Goal: Book appointment/travel/reservation

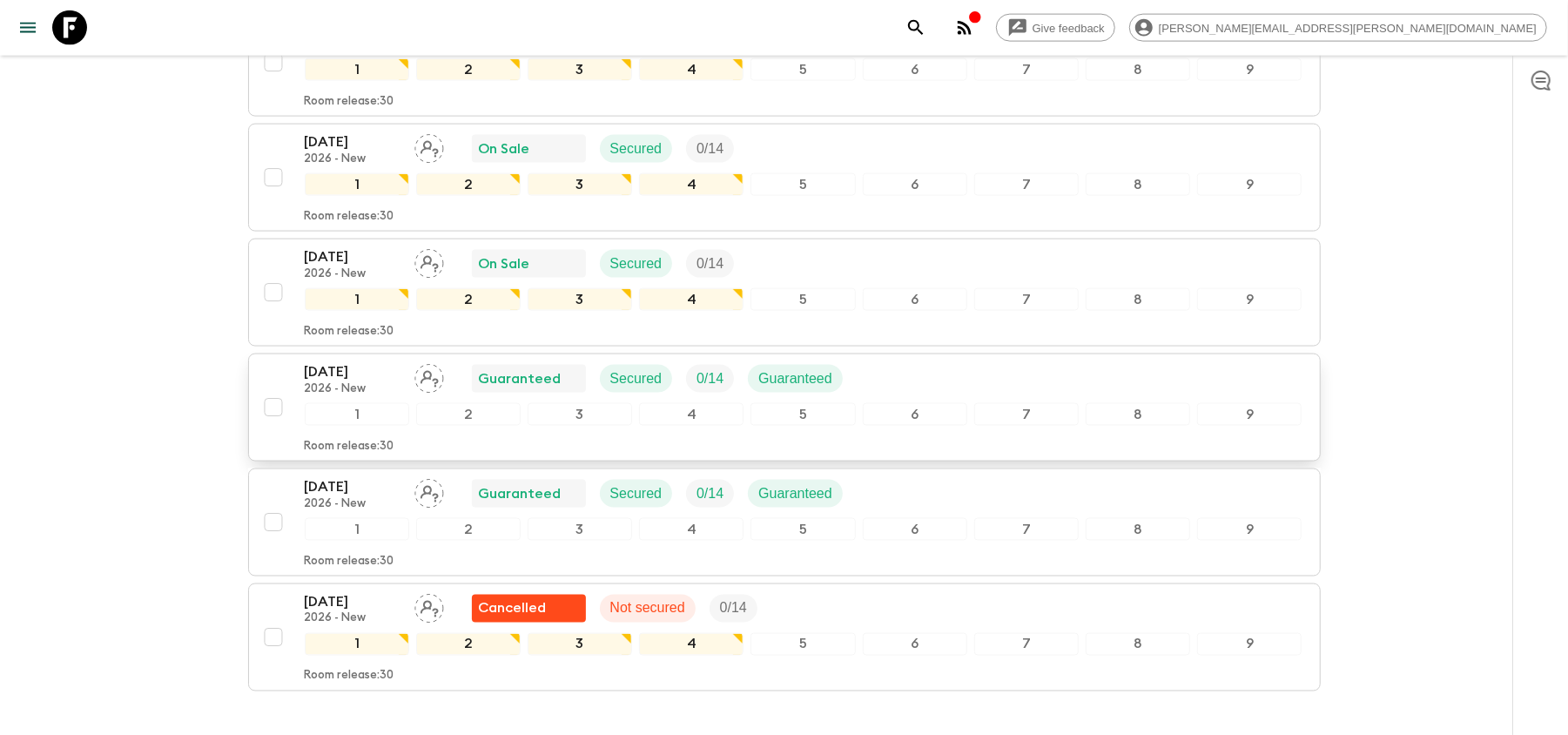
scroll to position [1878, 0]
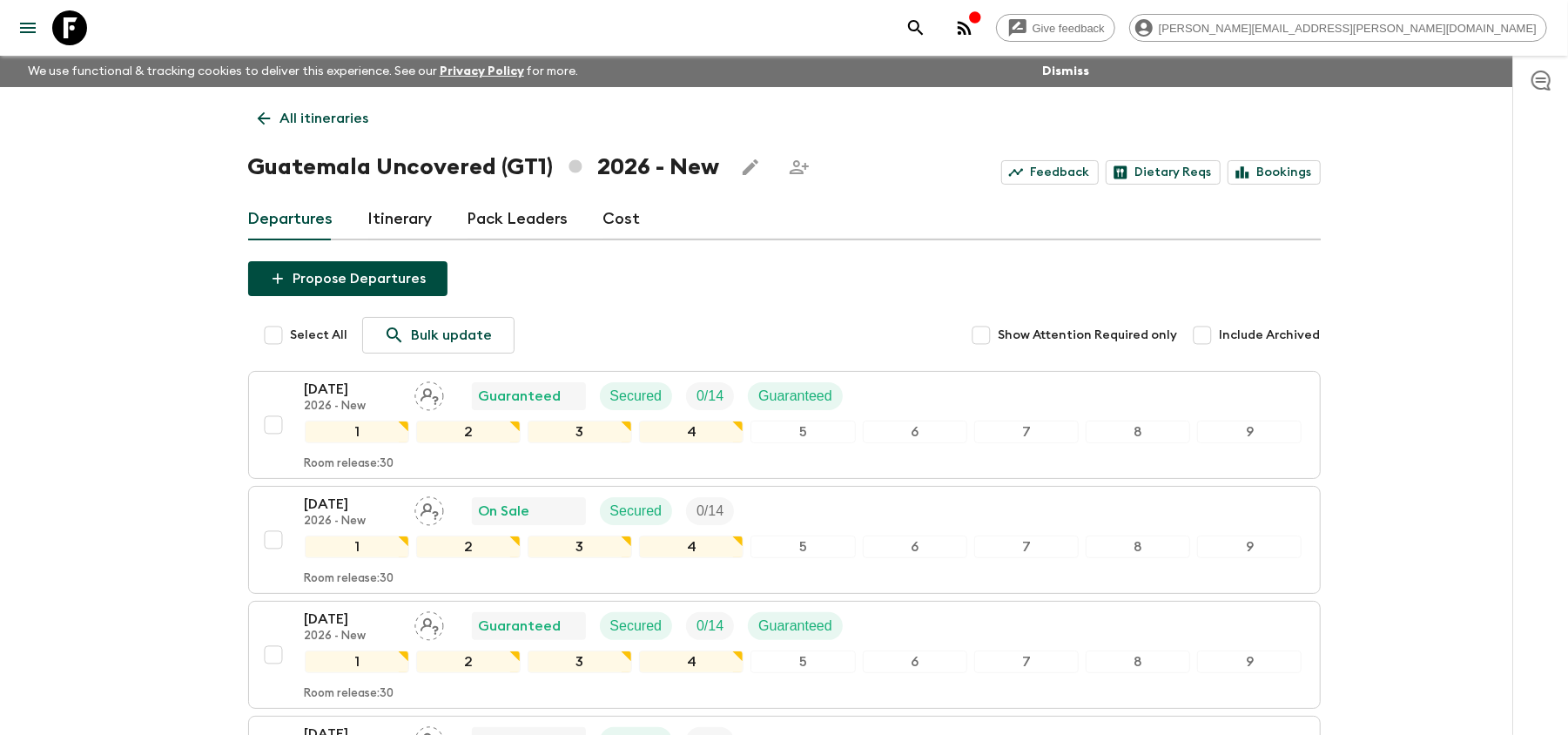
click at [70, 26] on icon at bounding box center [70, 28] width 34 height 34
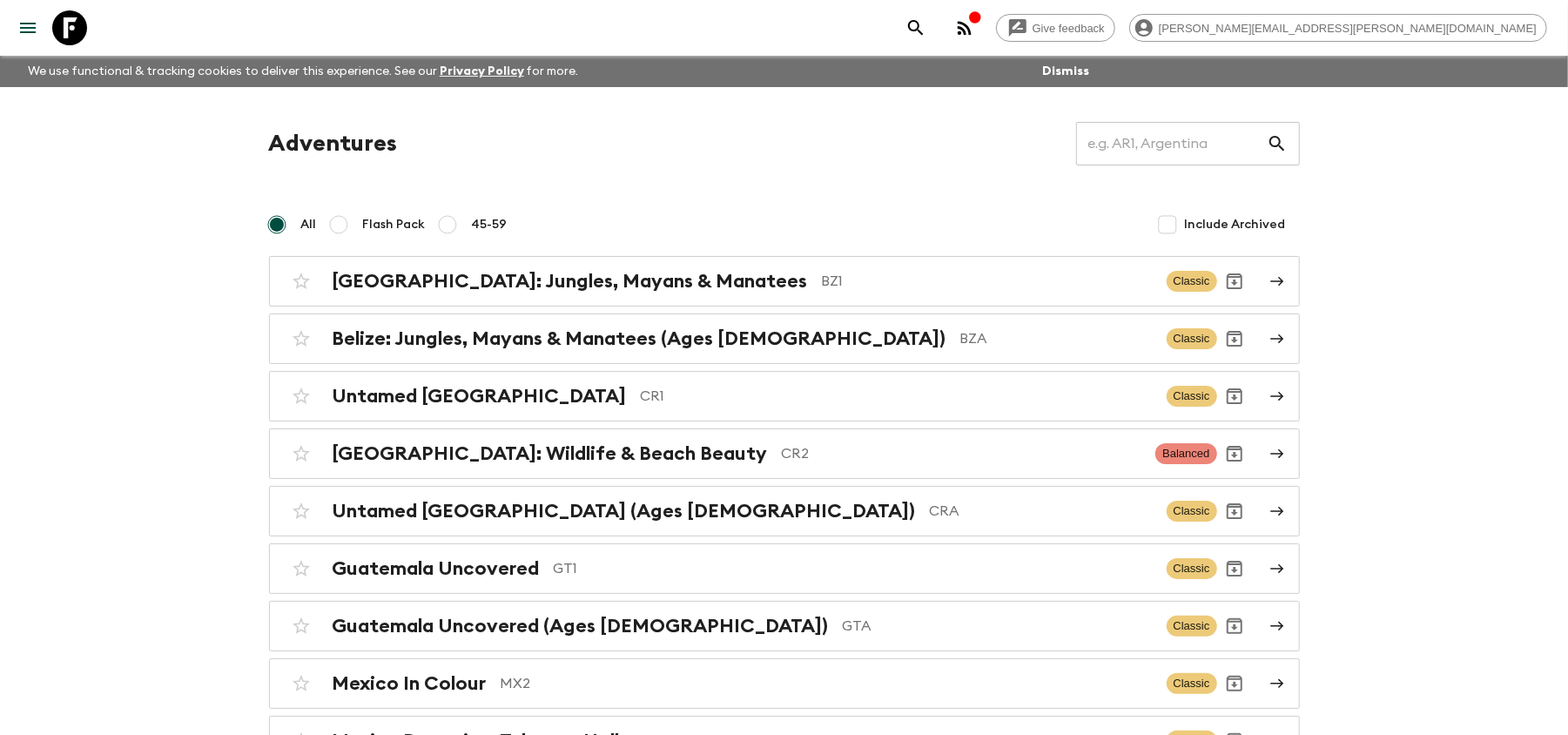
click at [843, 634] on p "GTA" at bounding box center [998, 626] width 310 height 21
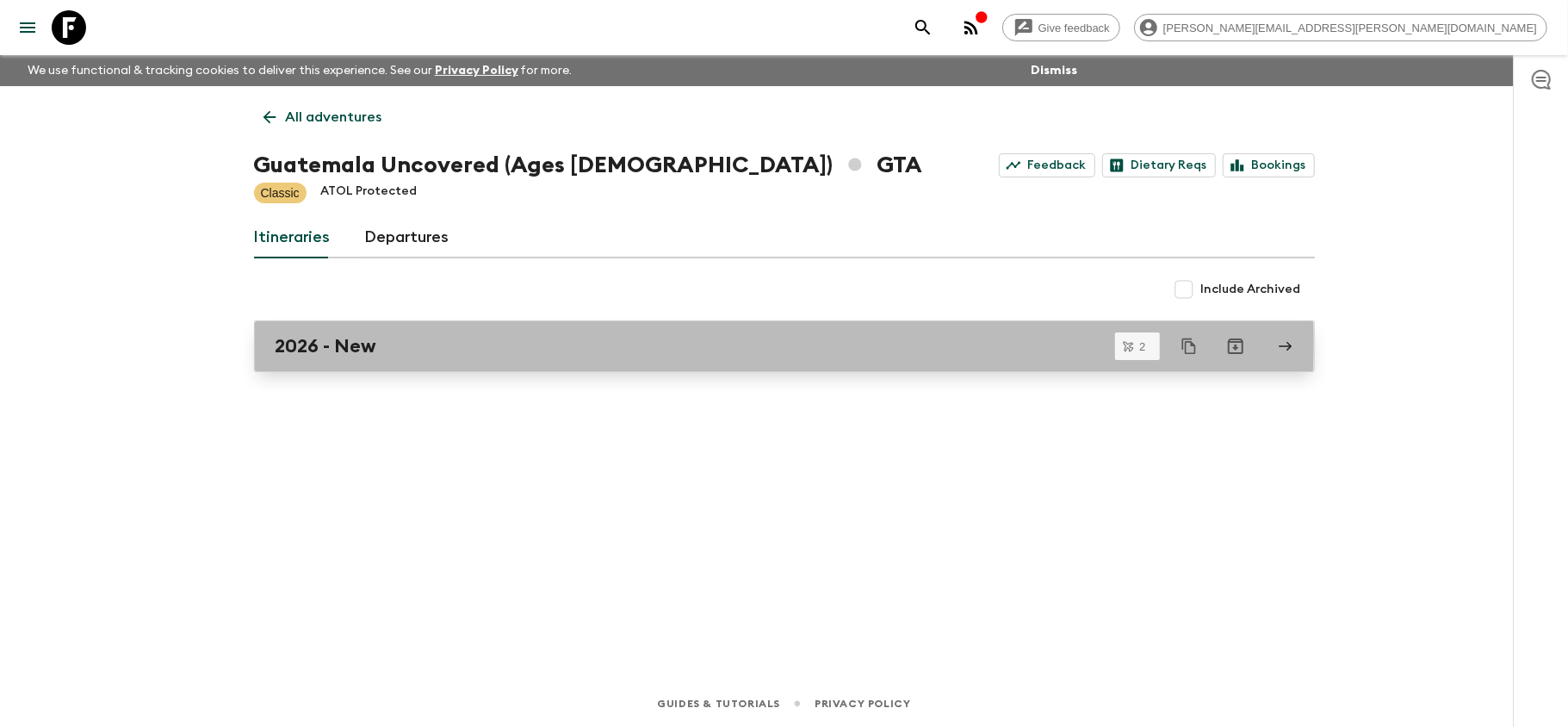
click at [449, 342] on div "2026 - New" at bounding box center [767, 346] width 985 height 23
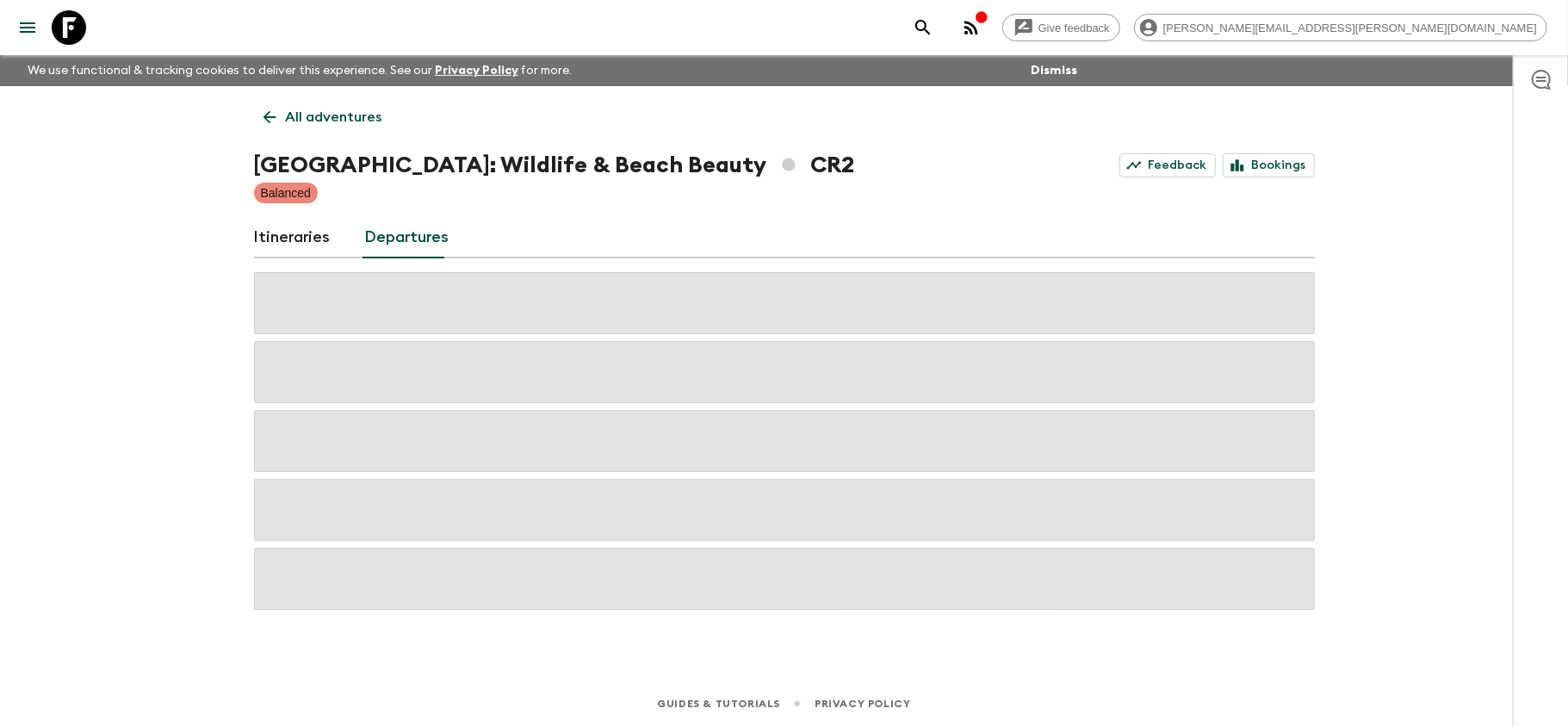
click at [71, 29] on icon at bounding box center [69, 27] width 34 height 34
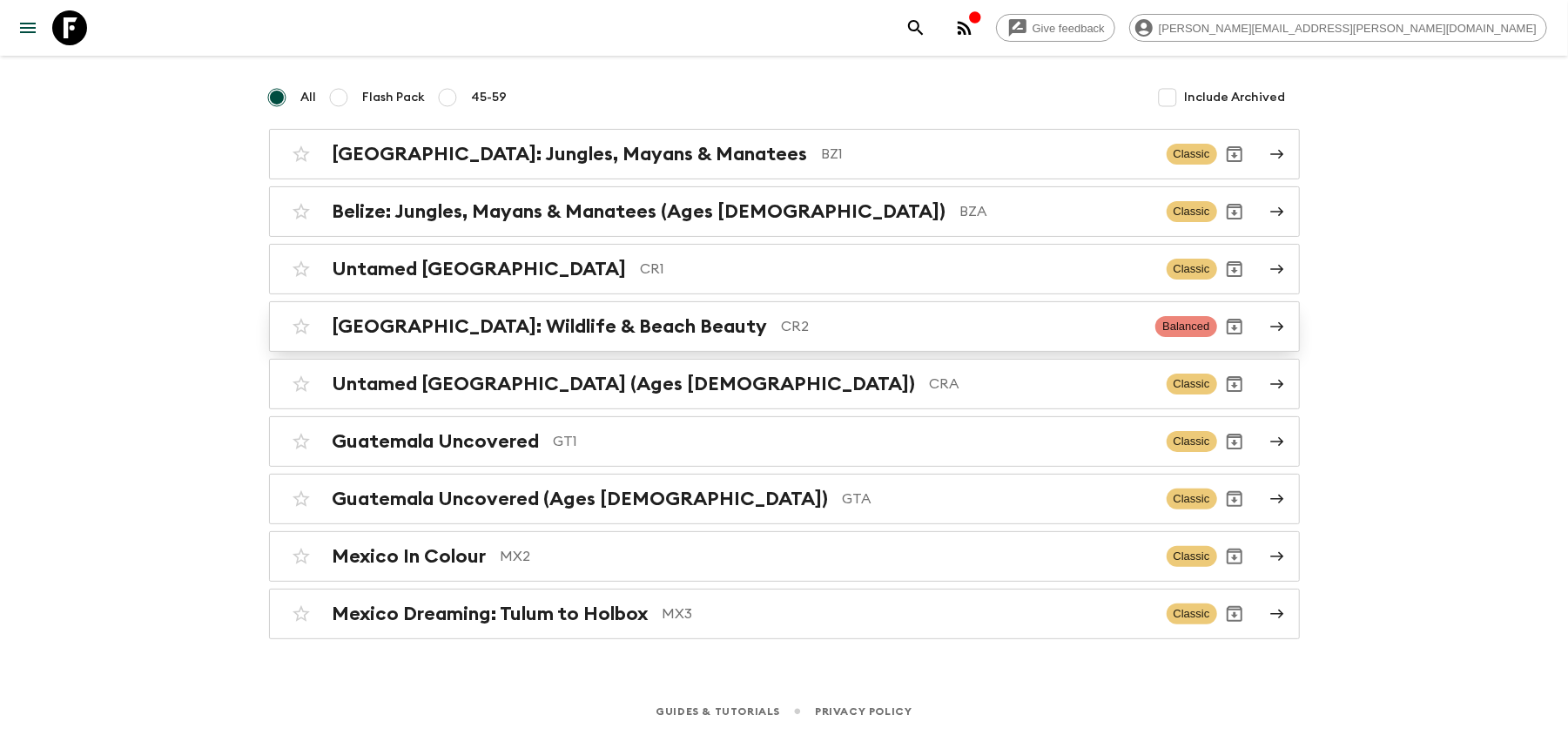
scroll to position [132, 0]
click at [787, 510] on div "Guatemala Uncovered (Ages 45-59) GTA Classic" at bounding box center [750, 499] width 933 height 34
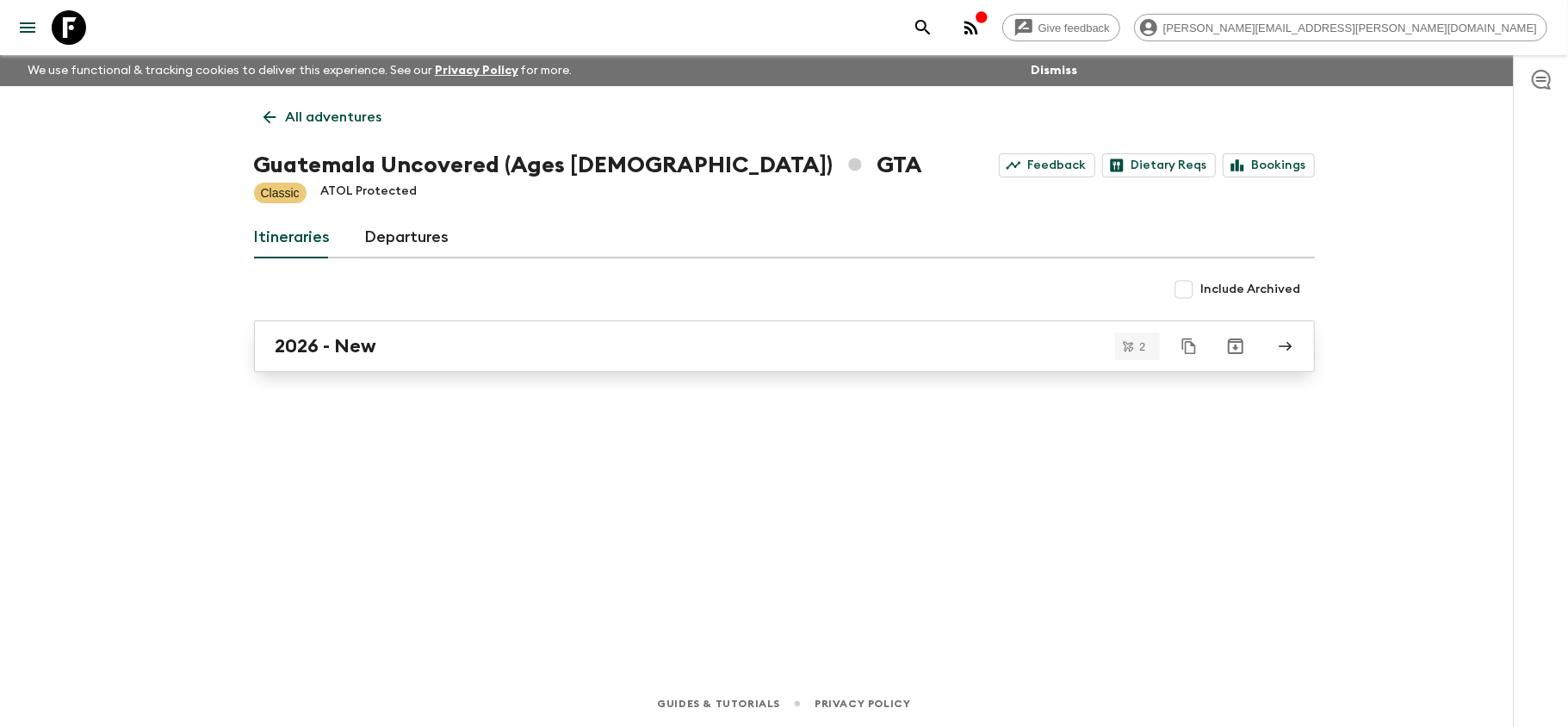
click at [854, 341] on div "2026 - New" at bounding box center [767, 346] width 985 height 23
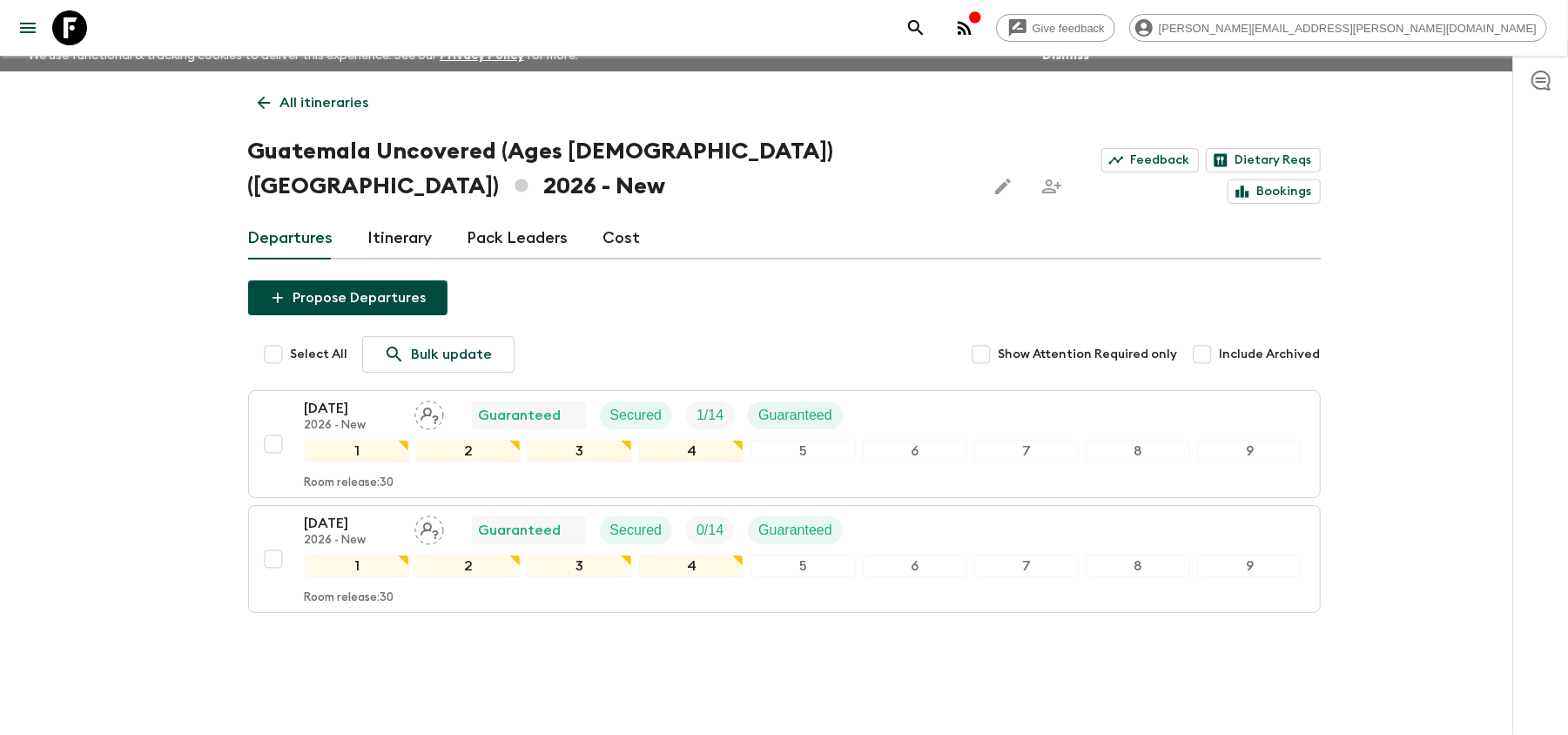
scroll to position [21, 0]
